Goal: Navigation & Orientation: Understand site structure

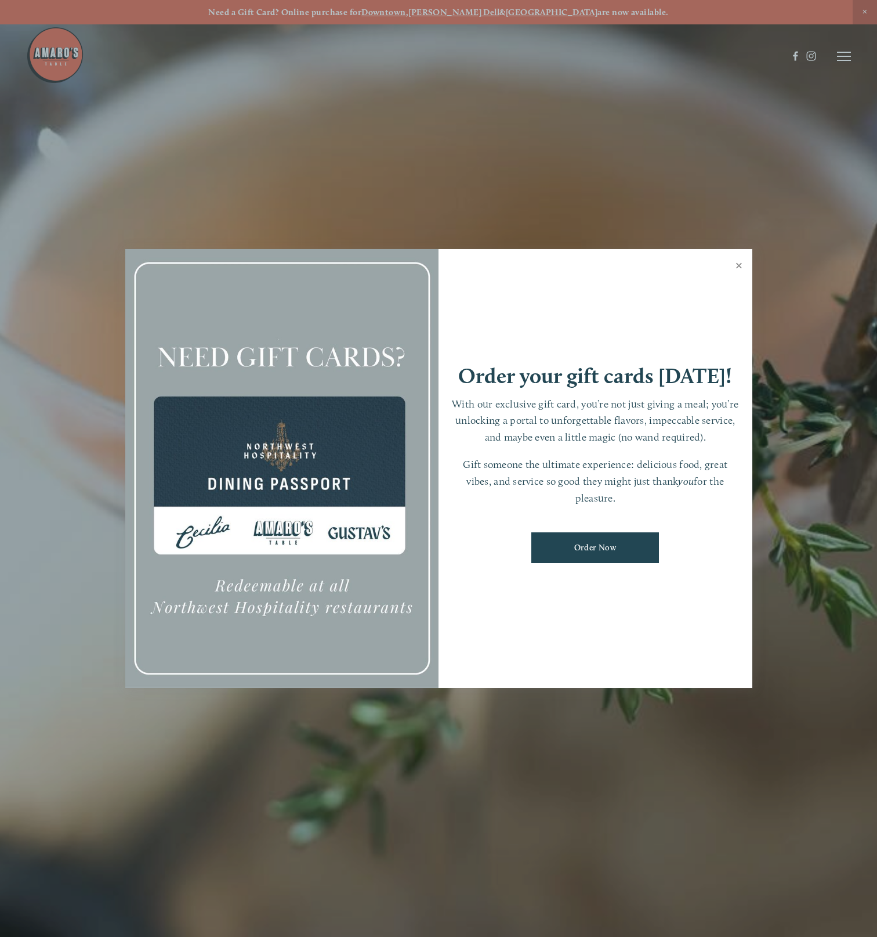
click at [739, 264] on link "Close" at bounding box center [739, 267] width 23 height 32
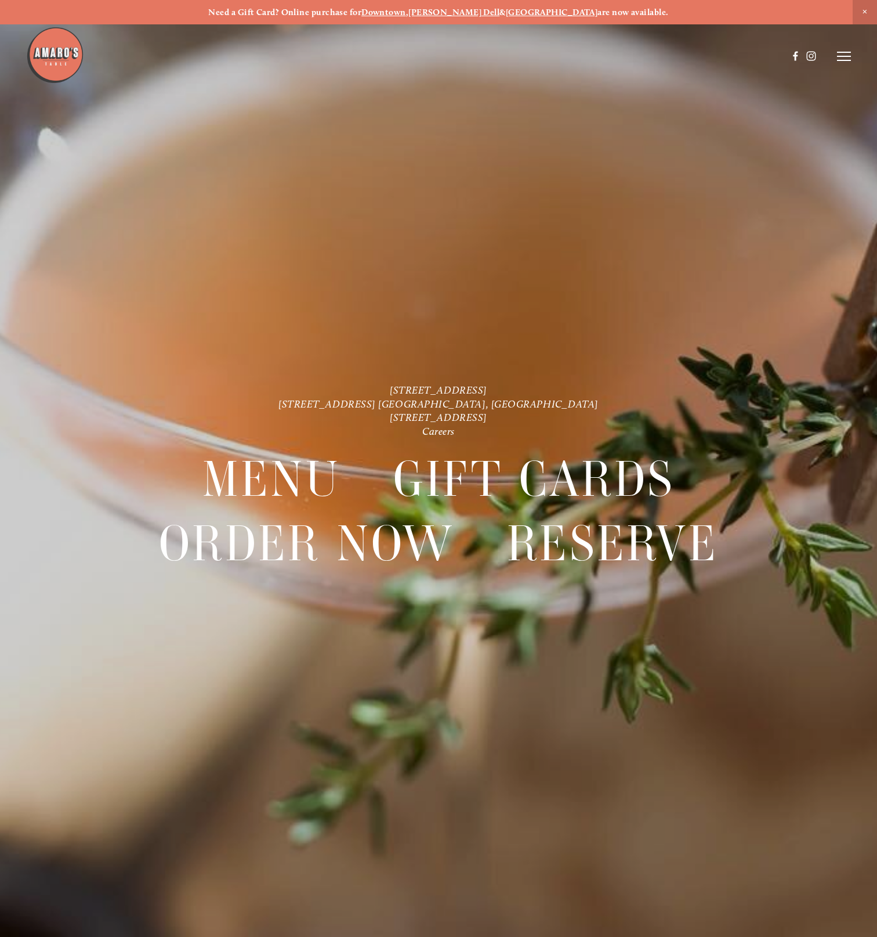
click at [844, 50] on header "Menu Order Now Visit Gallery 0" at bounding box center [438, 56] width 825 height 113
click at [841, 59] on icon at bounding box center [844, 56] width 14 height 10
click at [841, 59] on icon at bounding box center [842, 56] width 10 height 10
click at [841, 59] on icon at bounding box center [844, 56] width 14 height 10
click at [627, 55] on span "Menu" at bounding box center [635, 56] width 21 height 10
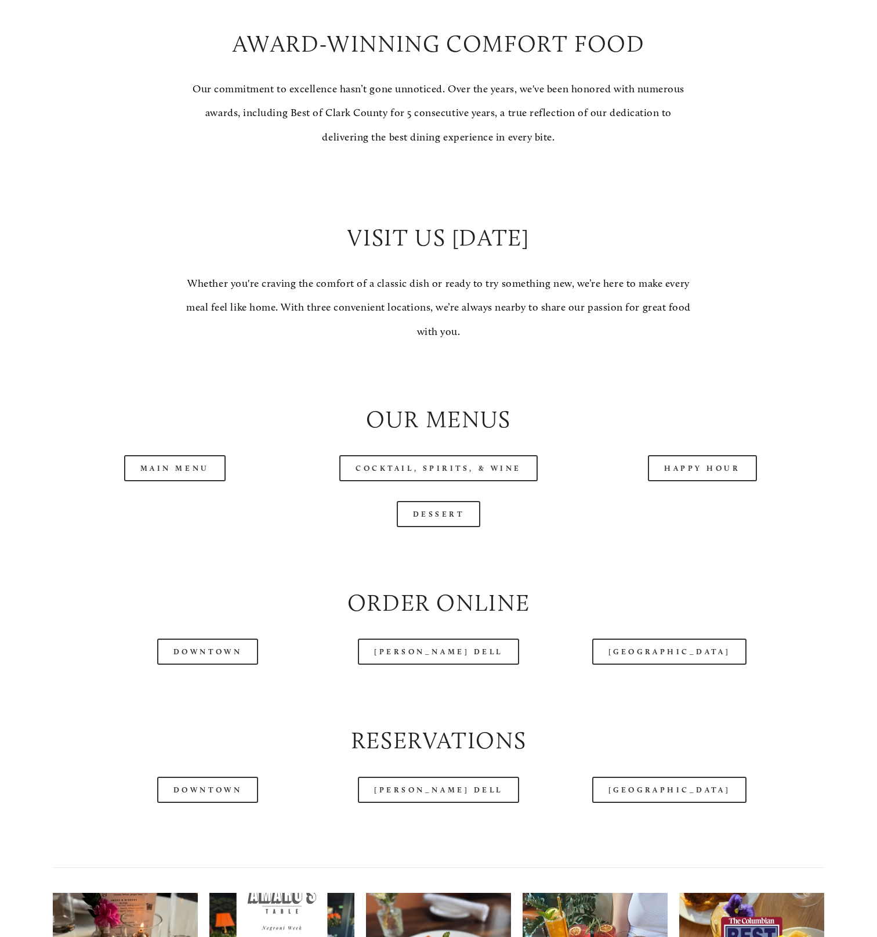
scroll to position [870, 0]
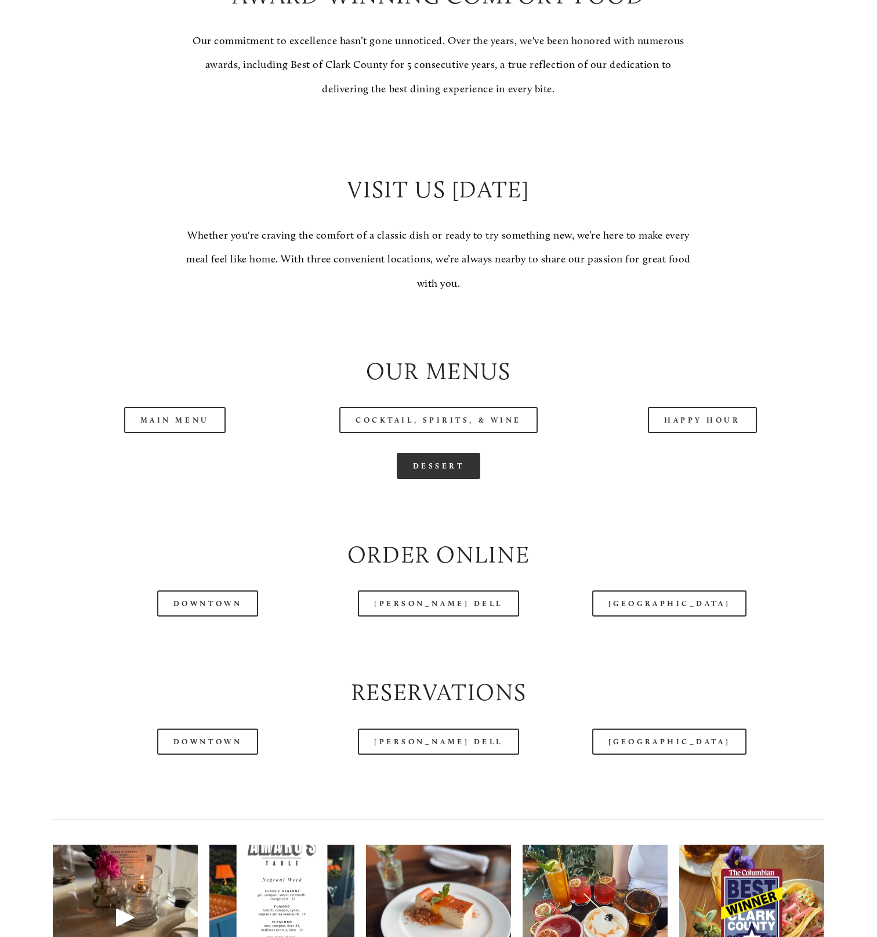
click at [434, 479] on link "Dessert" at bounding box center [439, 466] width 84 height 26
click at [198, 433] on link "Main Menu" at bounding box center [175, 420] width 102 height 26
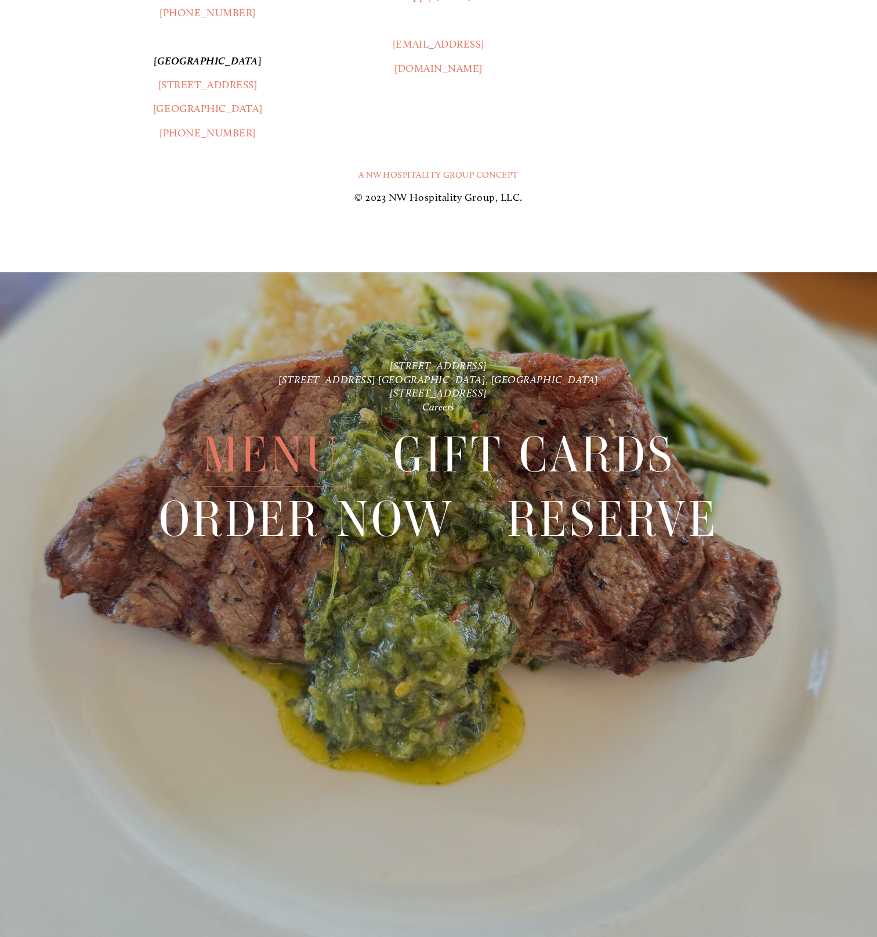
scroll to position [2636, 0]
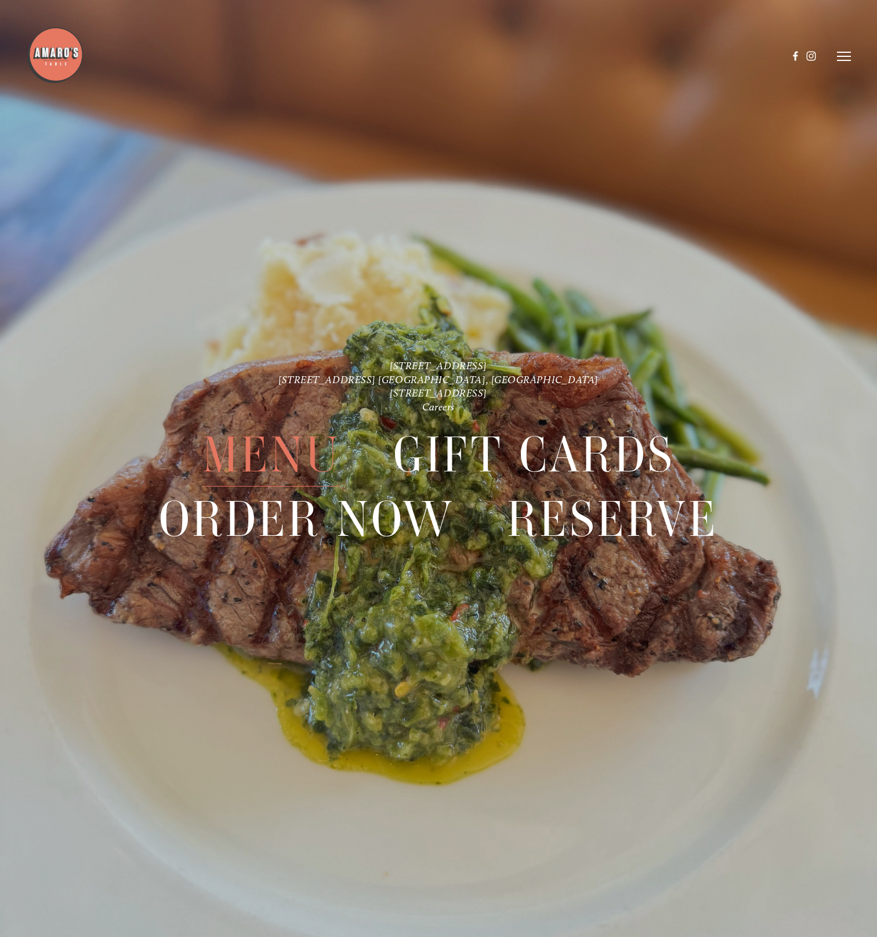
click at [846, 54] on icon at bounding box center [844, 56] width 14 height 10
click at [740, 56] on span "Gallery" at bounding box center [738, 56] width 27 height 10
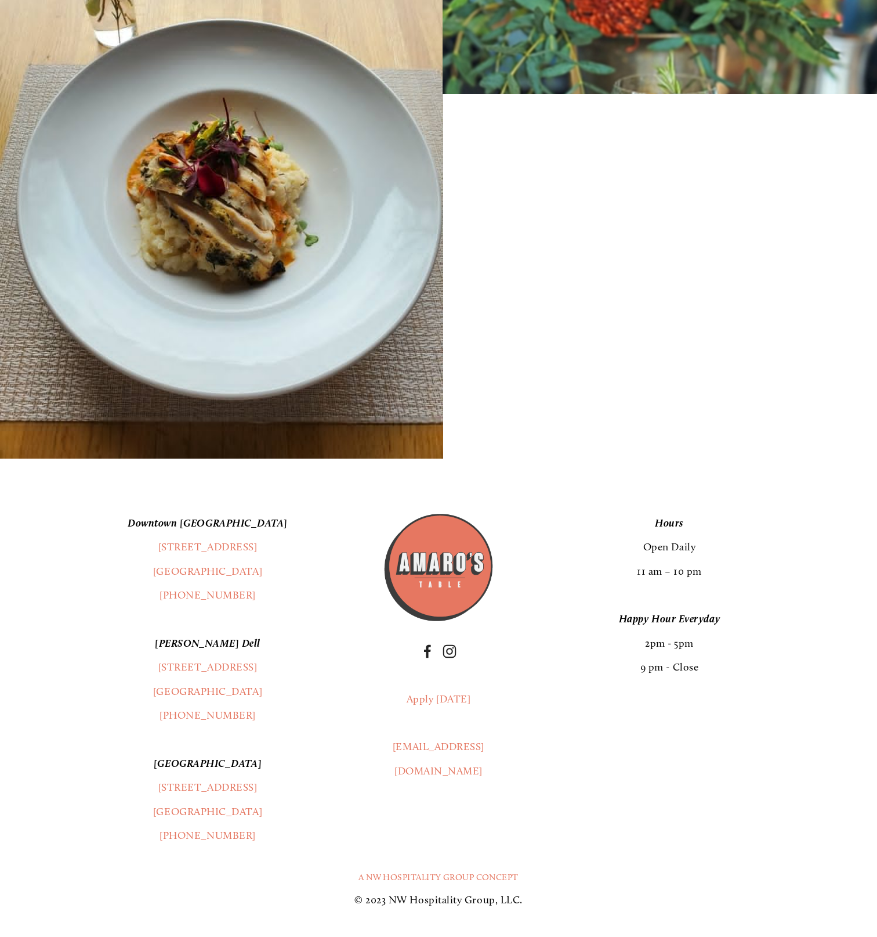
scroll to position [19367, 0]
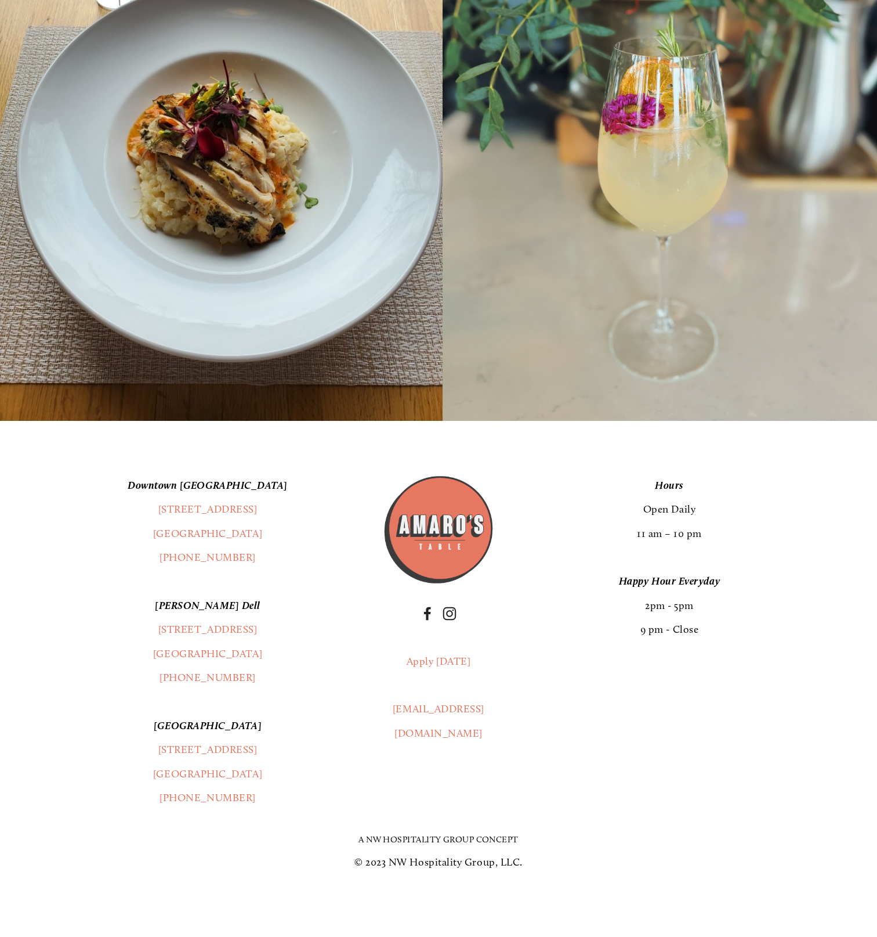
click at [450, 838] on link "A NW Hospitality Group Concept" at bounding box center [439, 839] width 160 height 10
